Goal: Navigation & Orientation: Find specific page/section

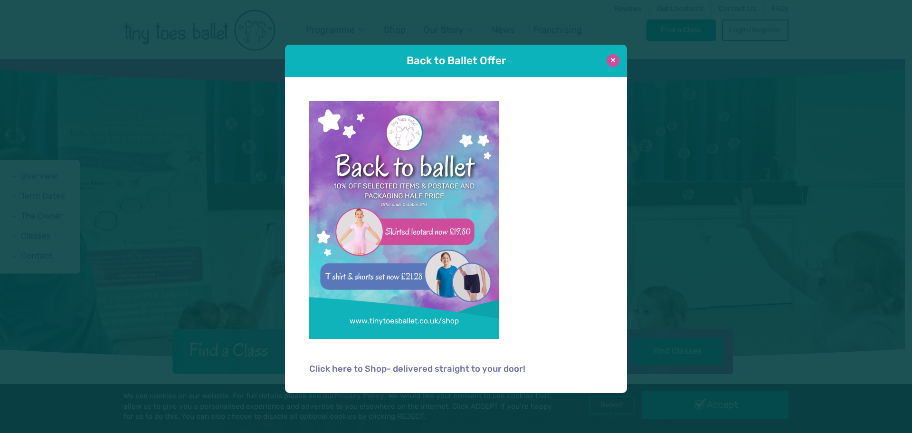
click at [615, 60] on button at bounding box center [613, 60] width 13 height 13
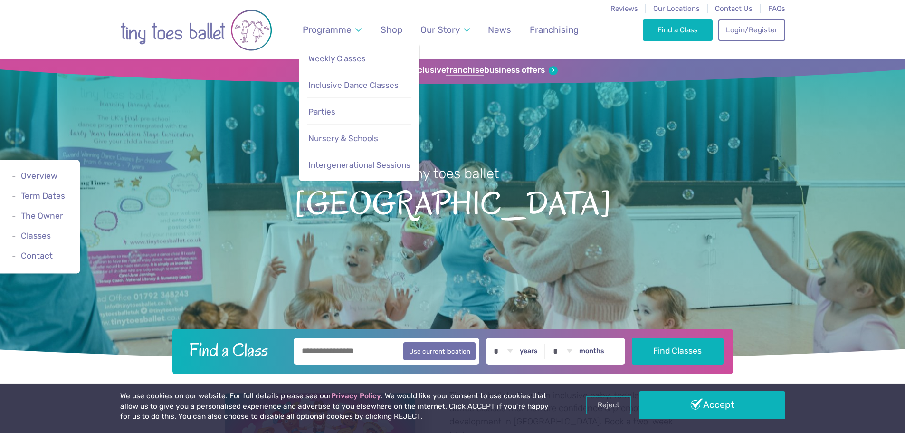
click at [353, 61] on span "Weekly Classes" at bounding box center [336, 59] width 57 height 10
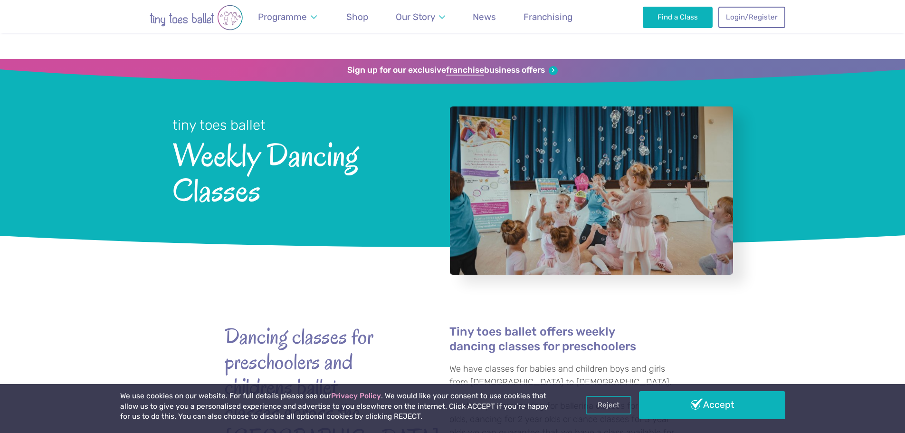
scroll to position [143, 0]
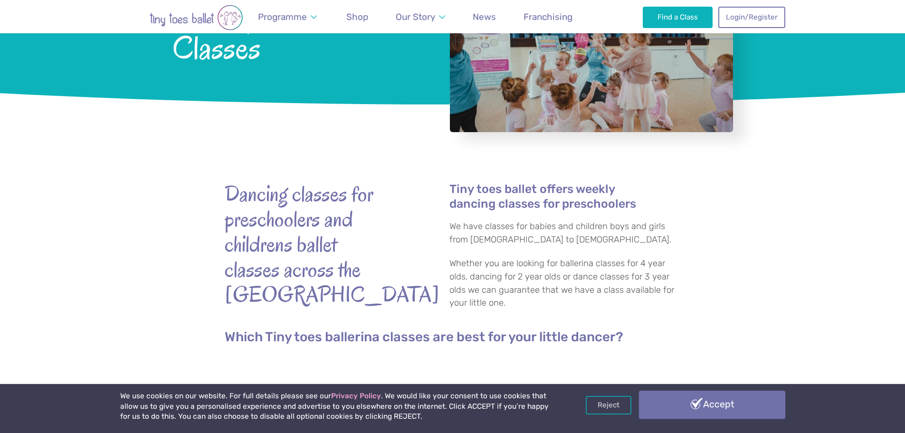
click at [731, 414] on link "Accept" at bounding box center [712, 405] width 146 height 28
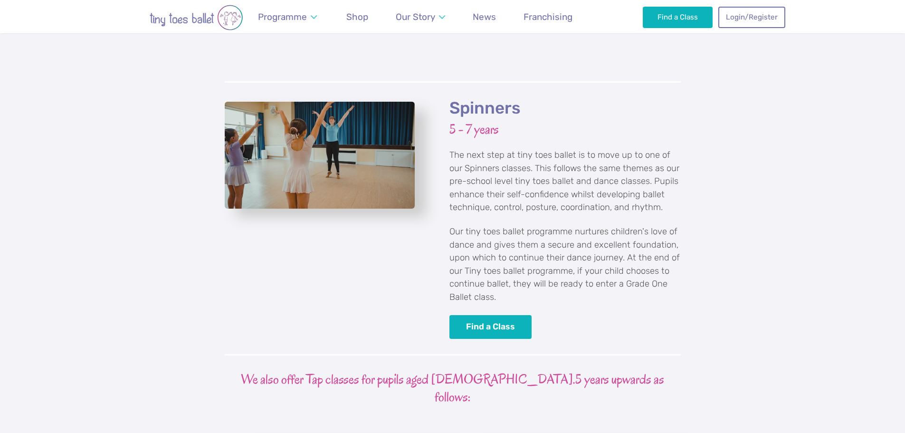
scroll to position [2186, 0]
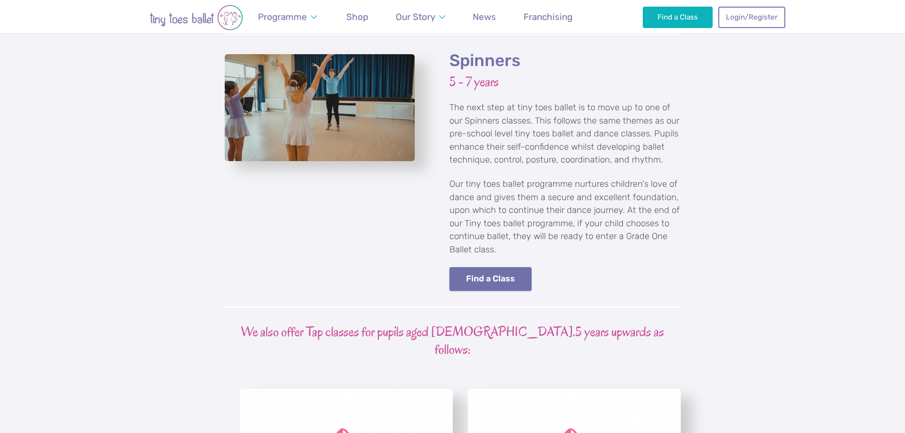
click at [502, 267] on link "Find a Class" at bounding box center [490, 279] width 83 height 24
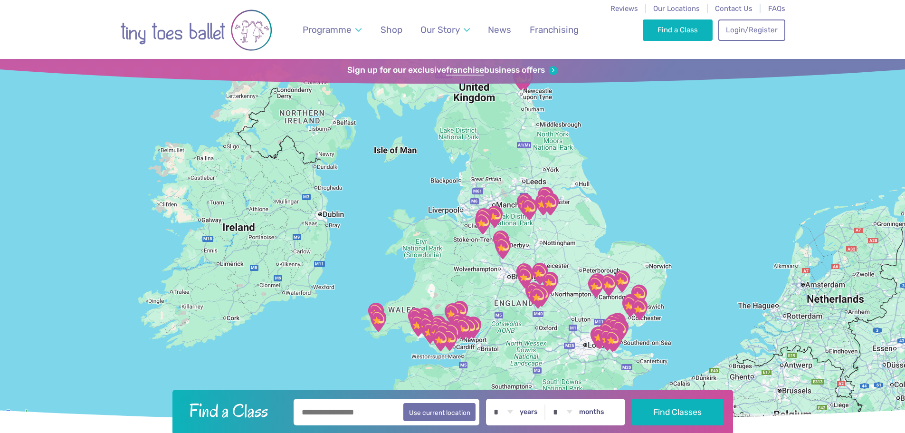
click at [375, 329] on img "Pembroke Leisure Centre" at bounding box center [378, 321] width 24 height 24
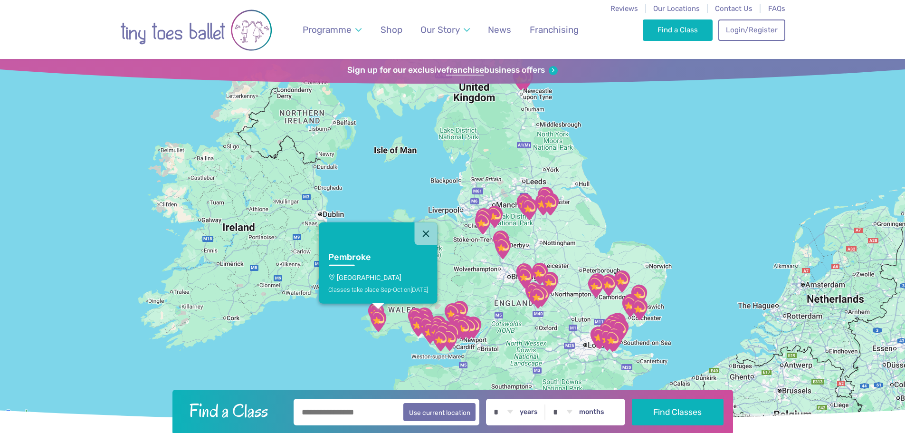
click at [369, 328] on img "Pembroke Leisure Centre" at bounding box center [378, 321] width 24 height 24
click at [341, 308] on div "Pembroke Pembroke Leisure Centre Classes take place Sep-Oct on Saturday" at bounding box center [452, 239] width 905 height 361
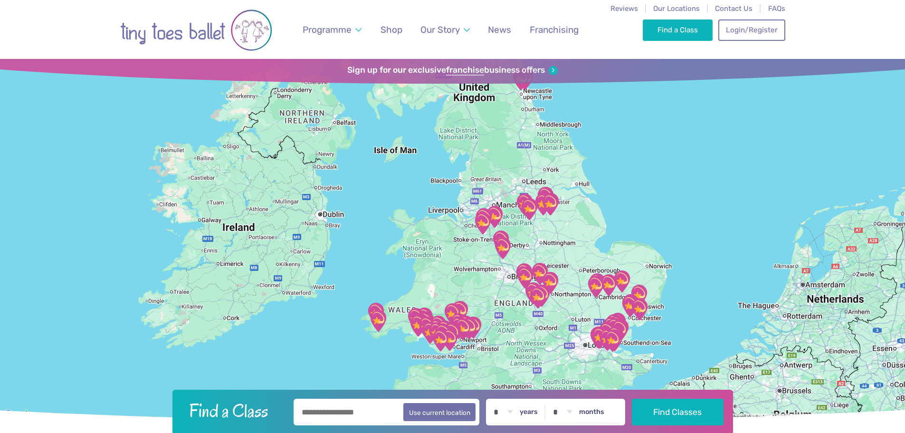
click at [374, 308] on img "Merlins Bridge Village Hall" at bounding box center [376, 314] width 24 height 24
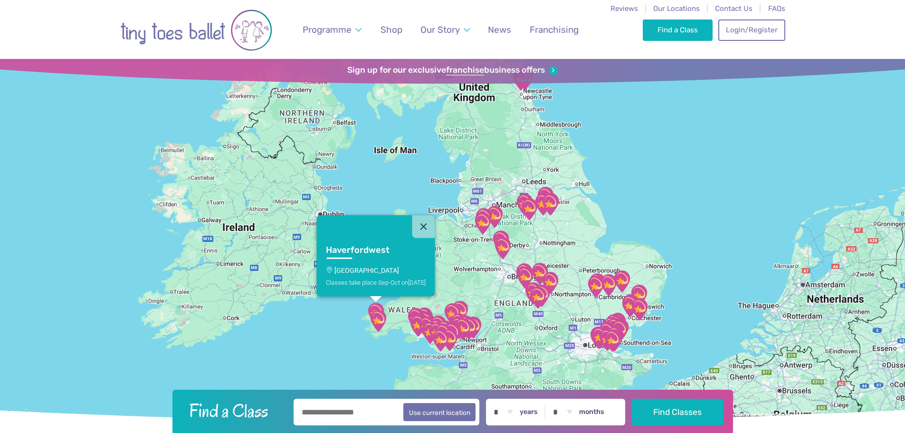
click at [319, 327] on div "Haverfordwest Merlins Bridge Village Hall Classes take place Sep-Oct on Friday" at bounding box center [452, 239] width 905 height 361
